Goal: Navigation & Orientation: Find specific page/section

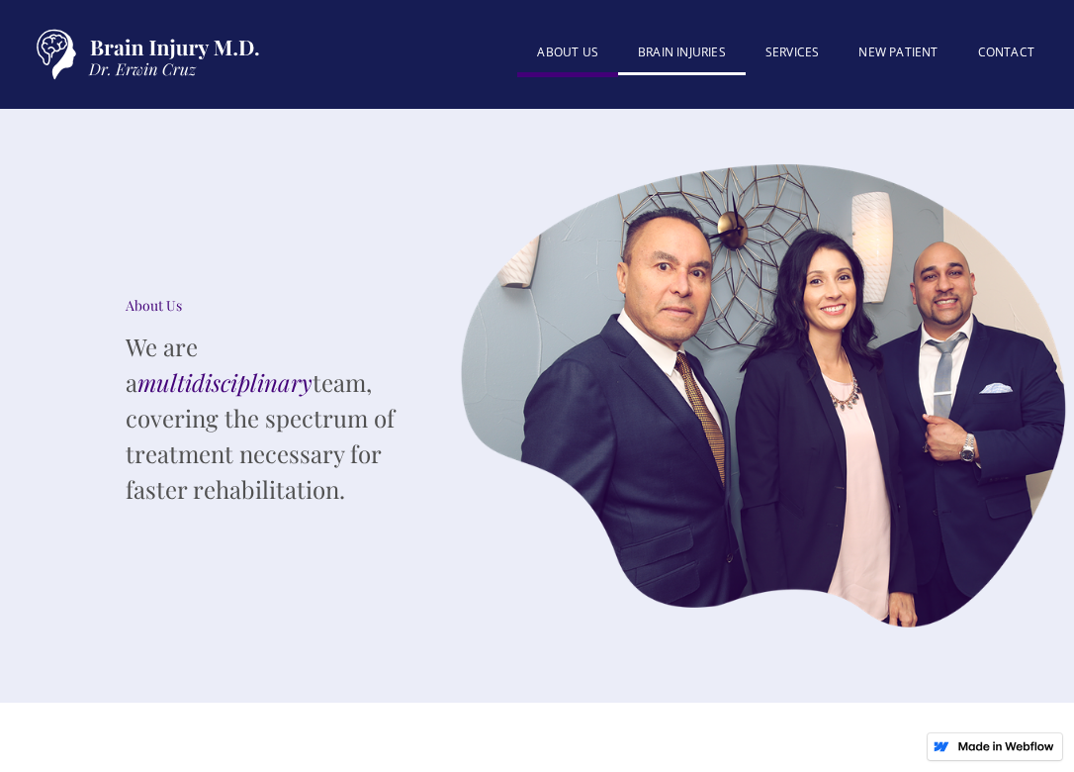
click at [706, 45] on link "BRAIN INJURIES" at bounding box center [682, 54] width 128 height 43
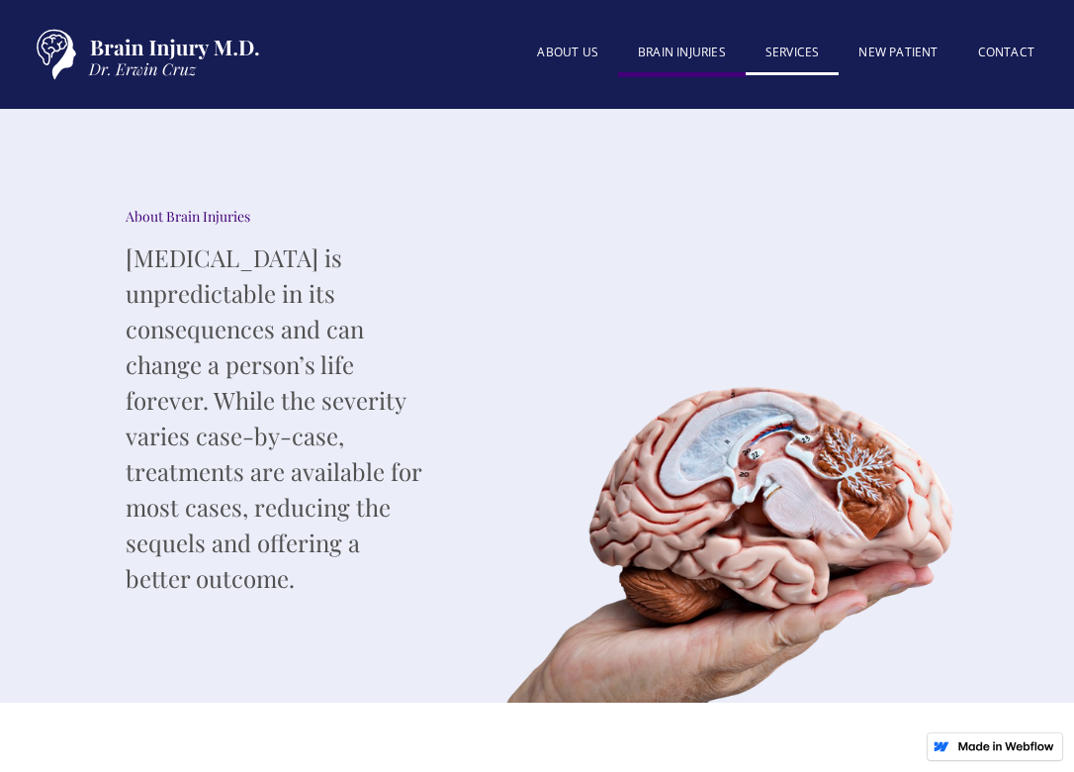
click at [787, 63] on link "SERVICES" at bounding box center [793, 54] width 94 height 43
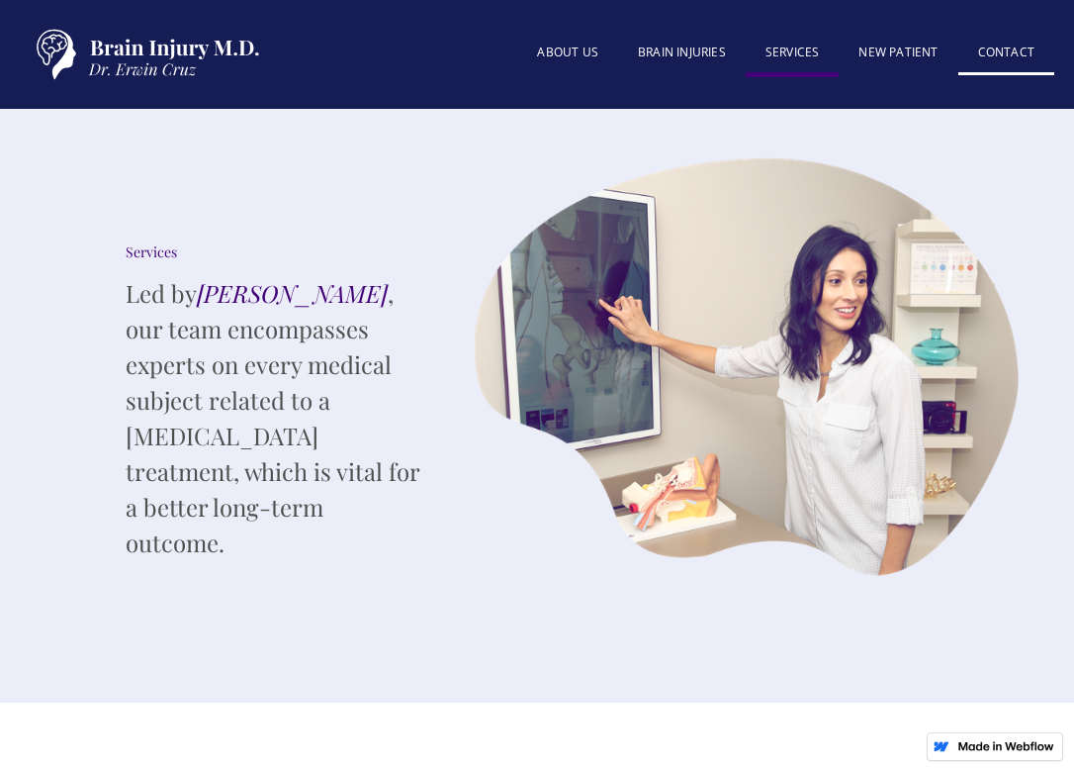
click at [1009, 45] on link "Contact" at bounding box center [1006, 54] width 96 height 43
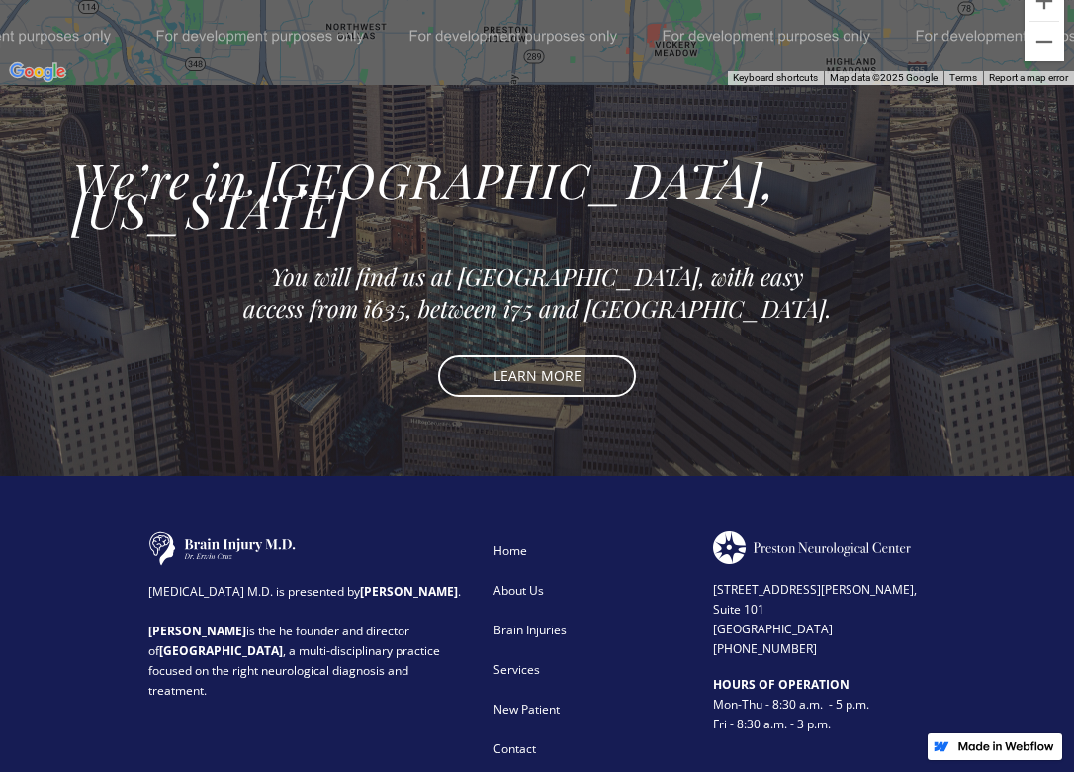
scroll to position [1841, 0]
